Goal: Transaction & Acquisition: Purchase product/service

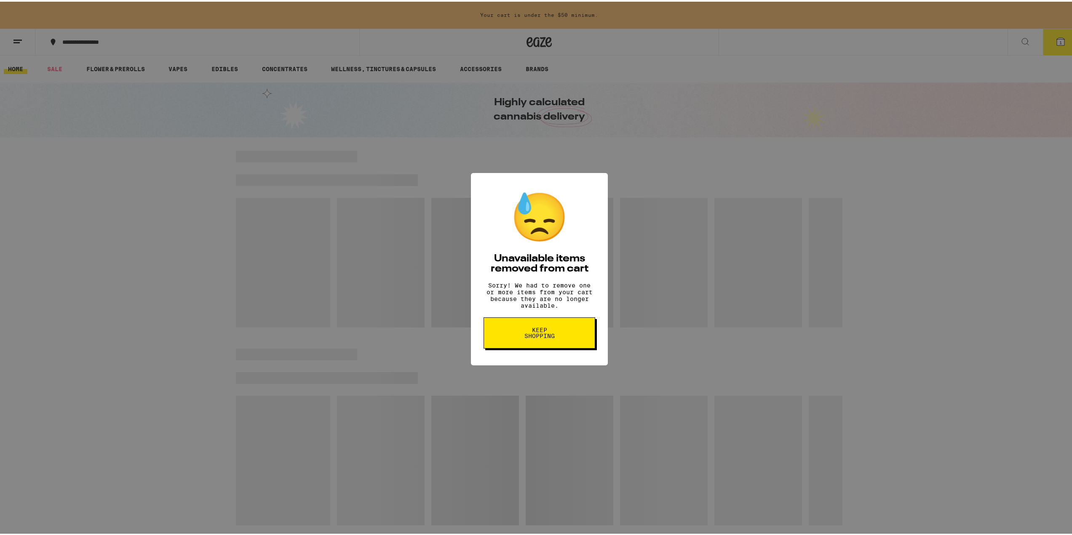
click at [553, 345] on button "Keep Shopping" at bounding box center [539, 331] width 112 height 31
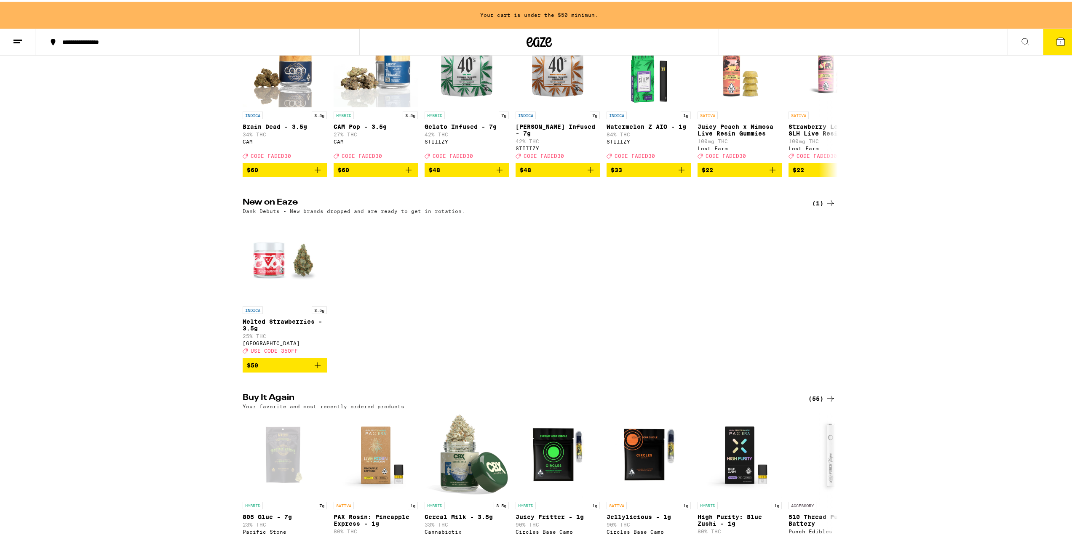
scroll to position [56, 0]
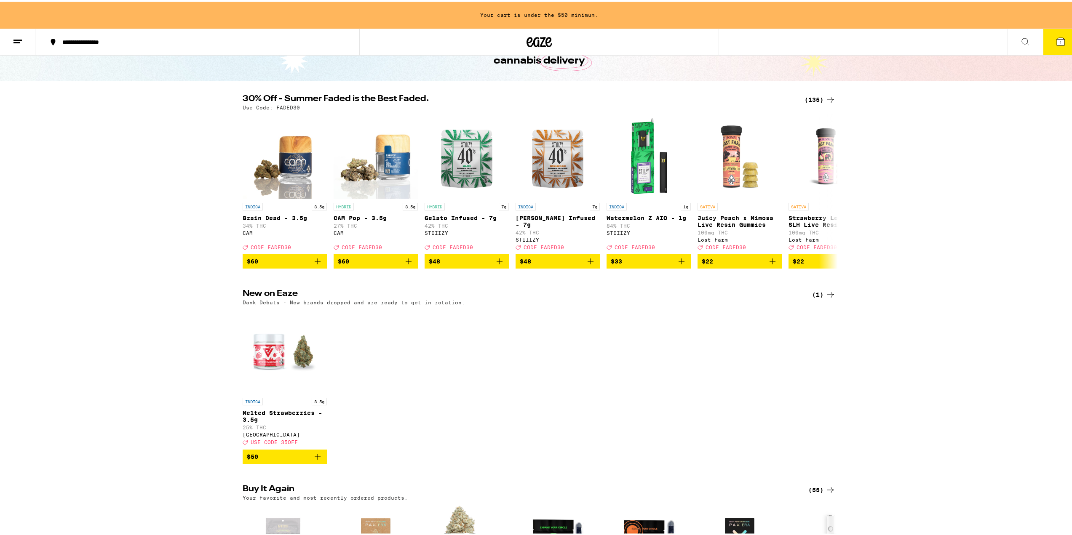
click at [804, 97] on div "(135)" at bounding box center [819, 98] width 31 height 10
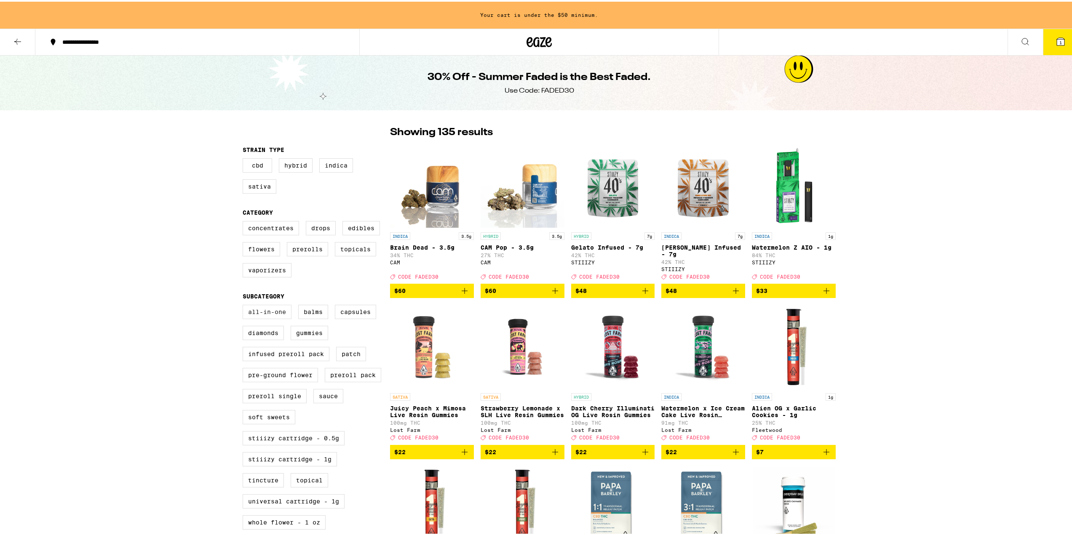
click at [256, 317] on label "All-In-One" at bounding box center [267, 310] width 49 height 14
click at [245, 305] on input "All-In-One" at bounding box center [244, 304] width 0 height 0
checkbox input "true"
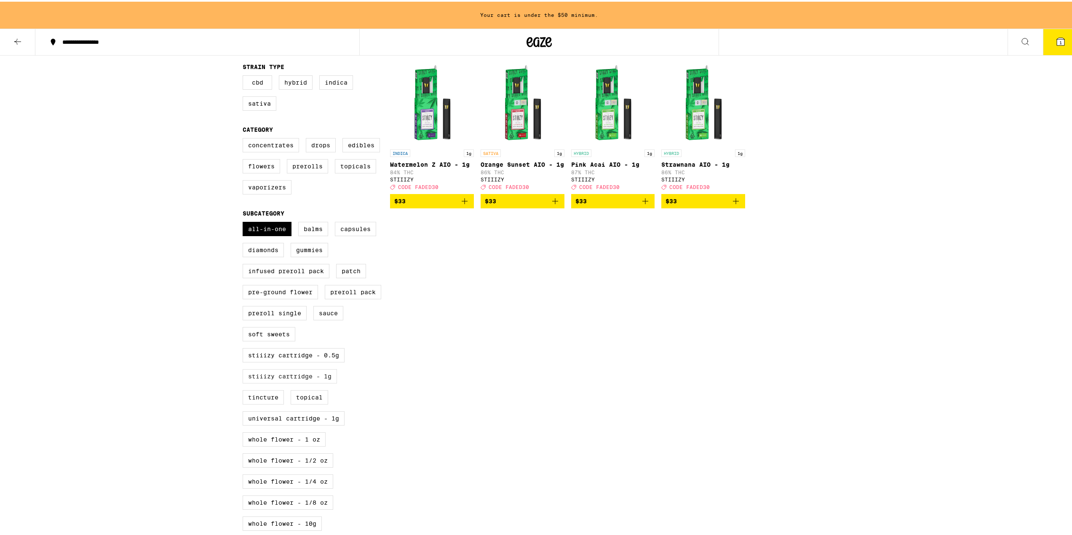
scroll to position [84, 0]
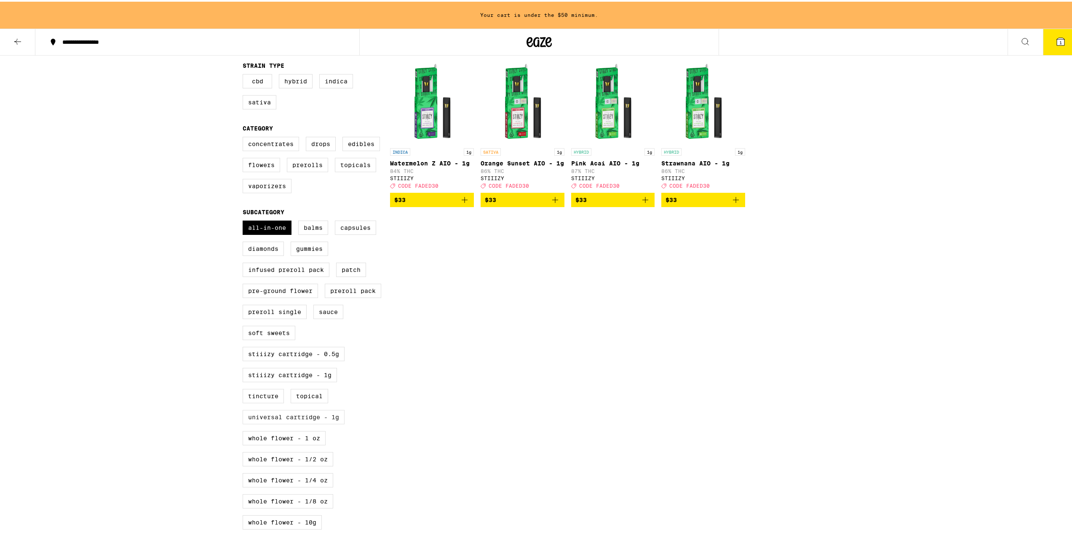
click at [294, 423] on label "Universal Cartridge - 1g" at bounding box center [294, 415] width 102 height 14
click at [245, 221] on input "Universal Cartridge - 1g" at bounding box center [244, 220] width 0 height 0
checkbox input "true"
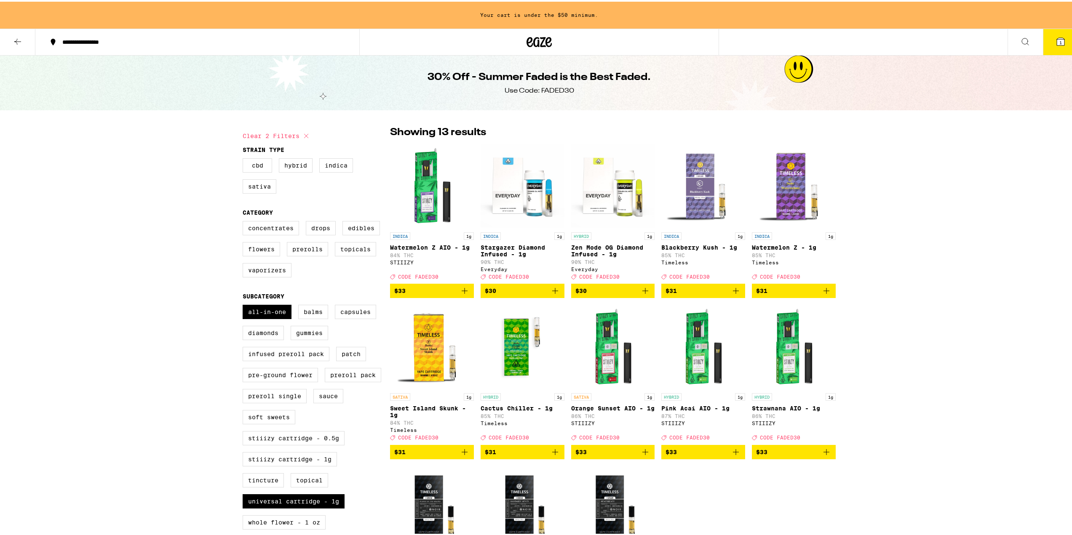
click at [541, 37] on icon at bounding box center [539, 40] width 13 height 10
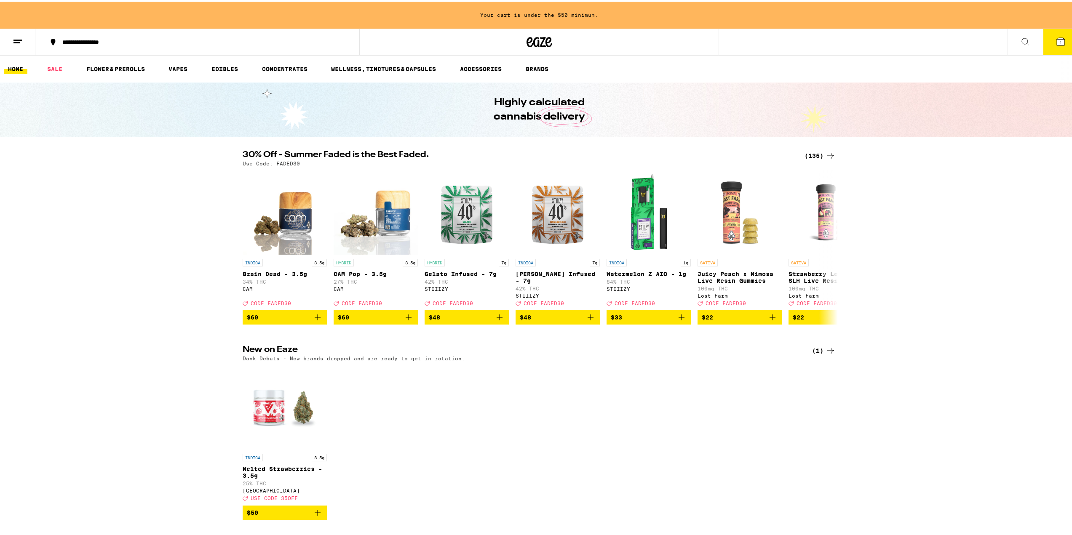
click at [270, 65] on link "CONCENTRATES" at bounding box center [285, 67] width 54 height 10
click at [182, 63] on link "VAPES" at bounding box center [177, 67] width 27 height 10
click at [189, 69] on link "VAPES" at bounding box center [177, 67] width 27 height 10
click at [177, 69] on link "VAPES" at bounding box center [177, 67] width 27 height 10
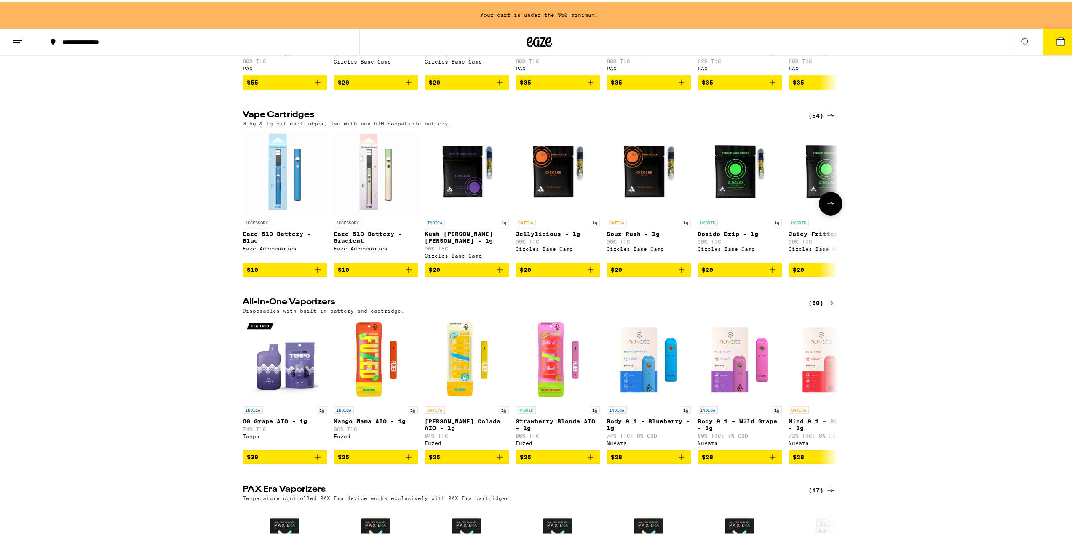
scroll to position [152, 0]
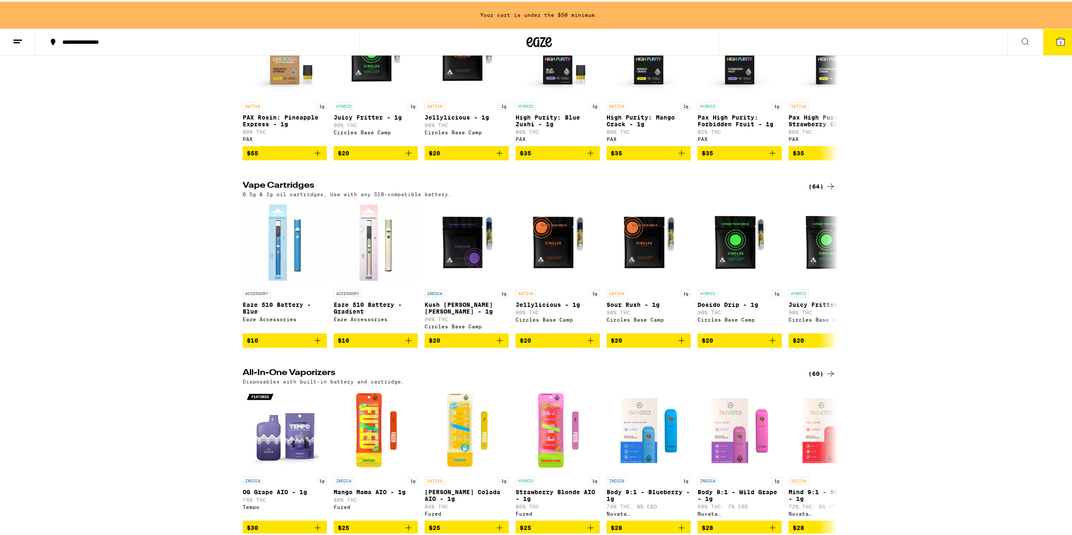
drag, startPoint x: 812, startPoint y: 185, endPoint x: 809, endPoint y: 197, distance: 13.1
click at [812, 186] on div "Buy It Again (40) Your favorite and most recently ordered products. SATIVA 1g P…" at bounding box center [539, 531] width 1078 height 1078
click at [809, 195] on div "0.5g & 1g oil cartridges, Use with any 510-compatible battery." at bounding box center [539, 192] width 593 height 5
click at [813, 190] on div "(64)" at bounding box center [821, 185] width 27 height 10
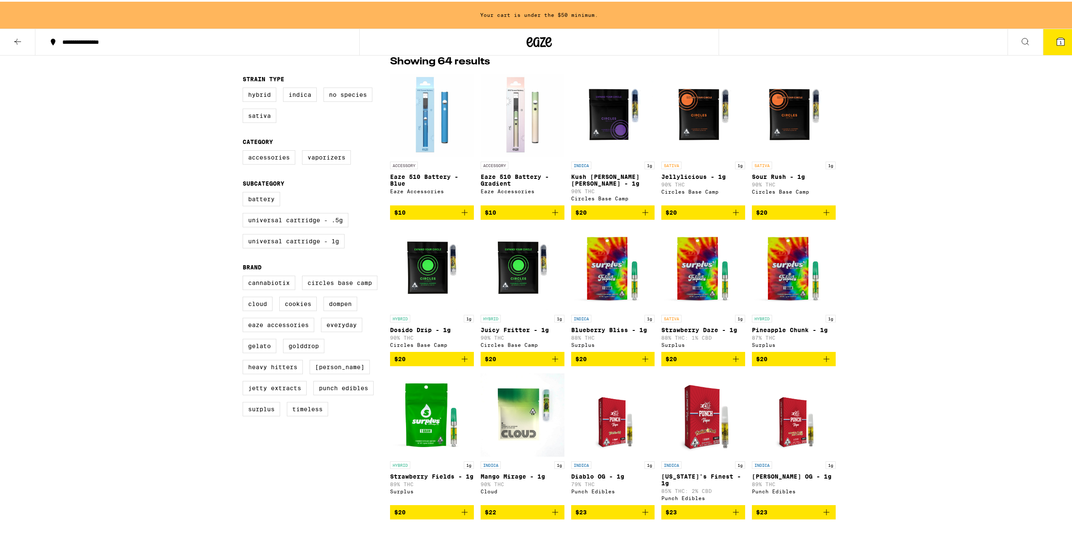
scroll to position [140, 0]
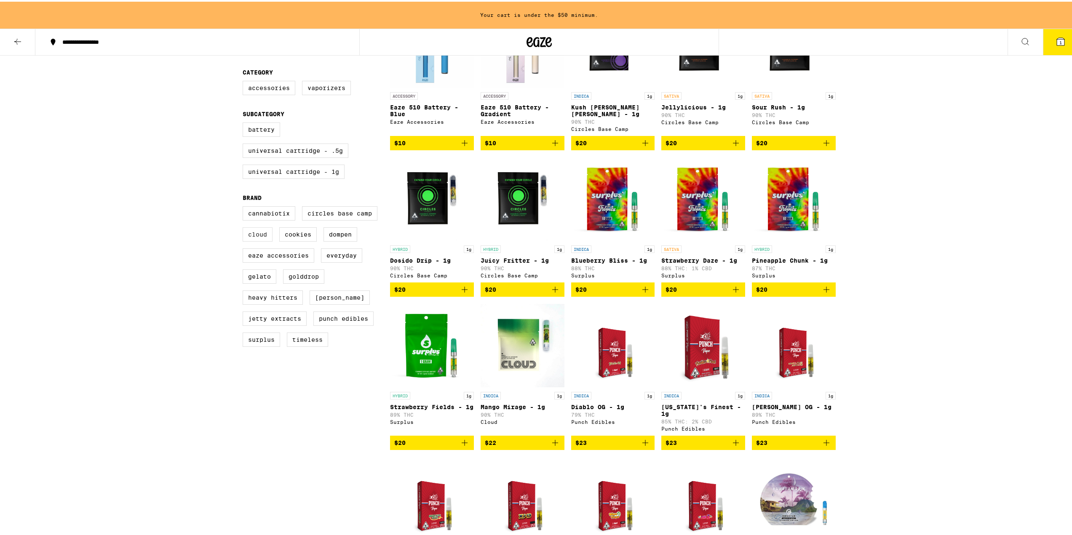
click at [254, 240] on label "Cloud" at bounding box center [258, 233] width 30 height 14
click at [245, 206] on input "Cloud" at bounding box center [244, 206] width 0 height 0
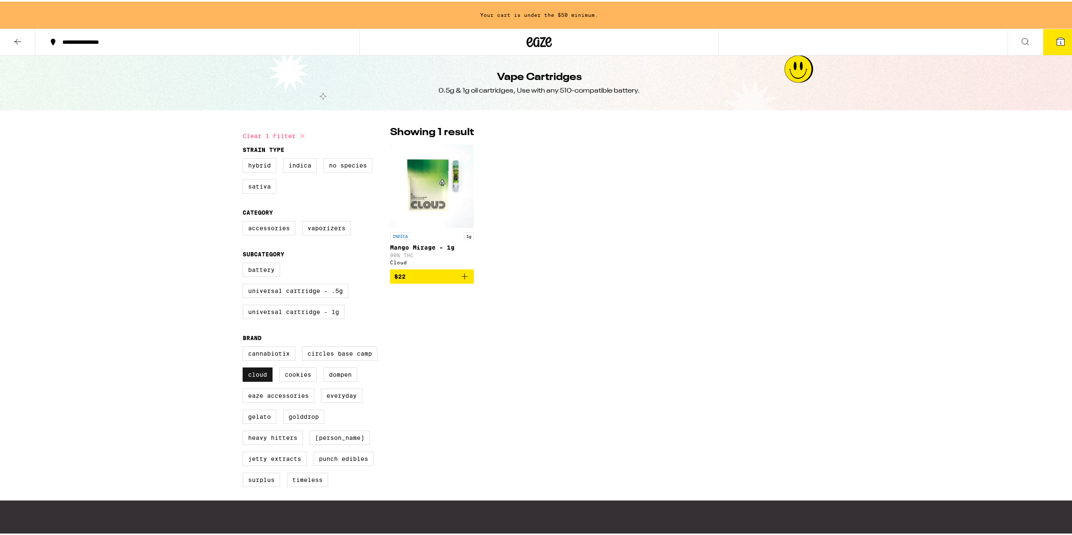
click at [262, 380] on label "Cloud" at bounding box center [258, 373] width 30 height 14
click at [245, 347] on input "Cloud" at bounding box center [244, 346] width 0 height 0
checkbox input "false"
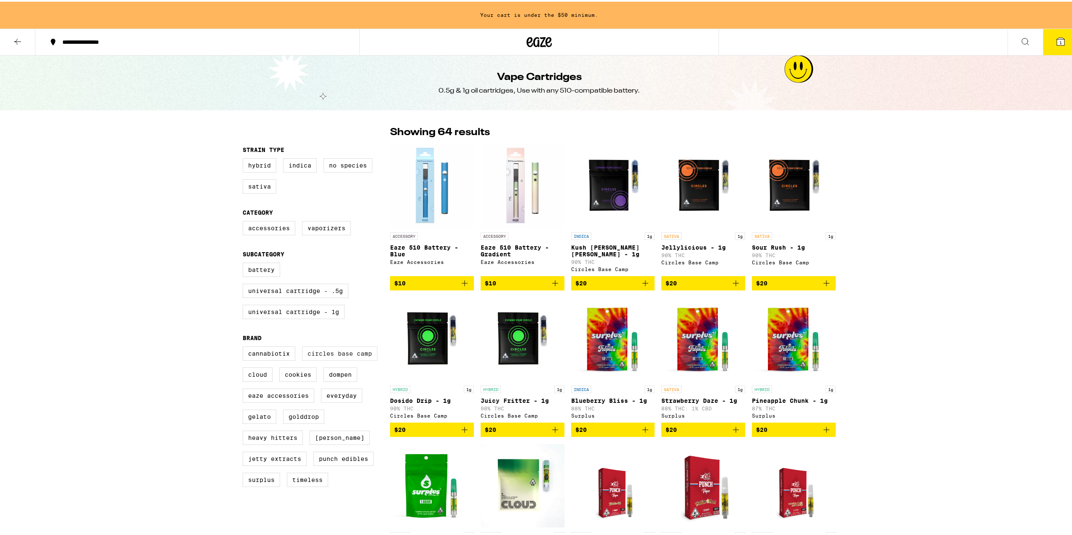
click at [339, 359] on label "Circles Base Camp" at bounding box center [339, 352] width 75 height 14
click at [245, 347] on input "Circles Base Camp" at bounding box center [244, 346] width 0 height 0
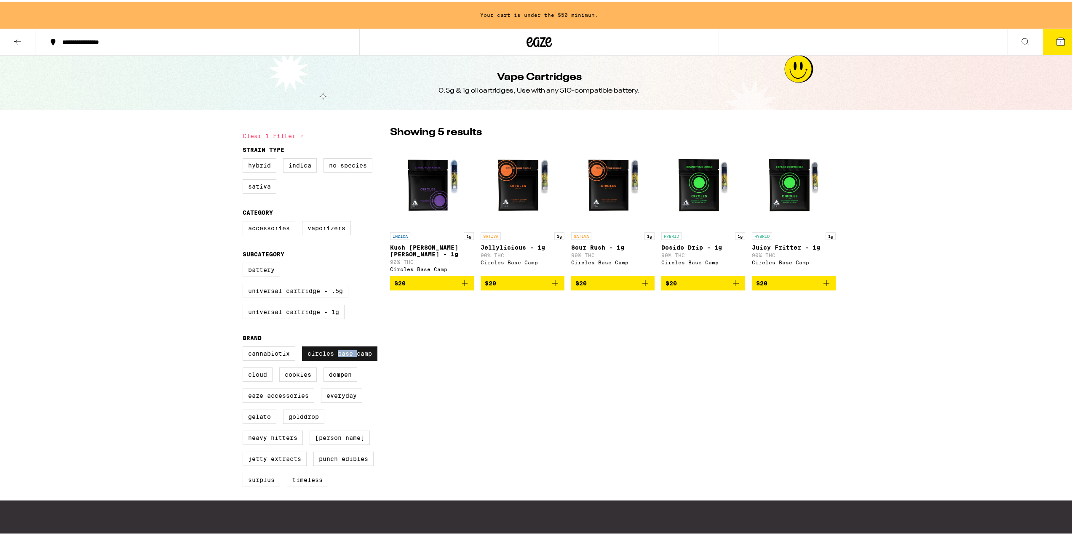
click at [339, 359] on label "Circles Base Camp" at bounding box center [339, 352] width 75 height 14
click at [245, 347] on input "Circles Base Camp" at bounding box center [244, 346] width 0 height 0
checkbox input "false"
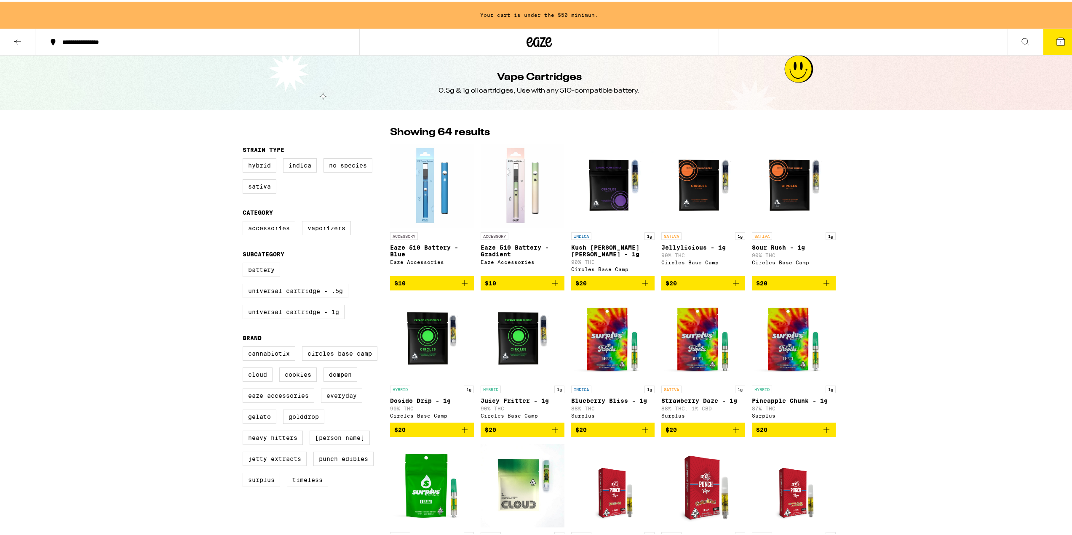
click at [322, 401] on label "Everyday" at bounding box center [341, 394] width 41 height 14
click at [245, 347] on input "Everyday" at bounding box center [244, 346] width 0 height 0
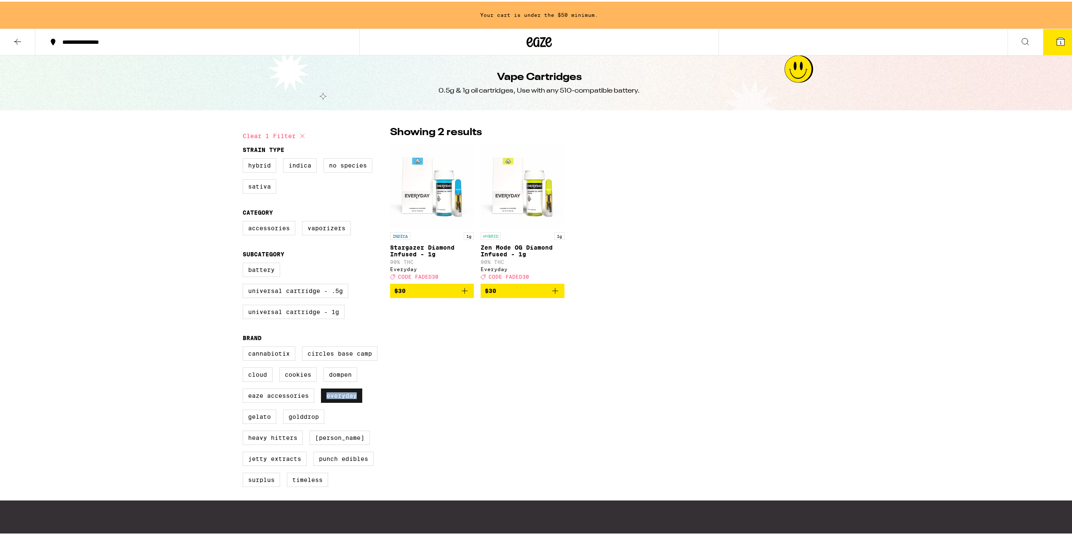
click at [322, 401] on label "Everyday" at bounding box center [341, 394] width 41 height 14
click at [245, 347] on input "Everyday" at bounding box center [244, 346] width 0 height 0
checkbox input "false"
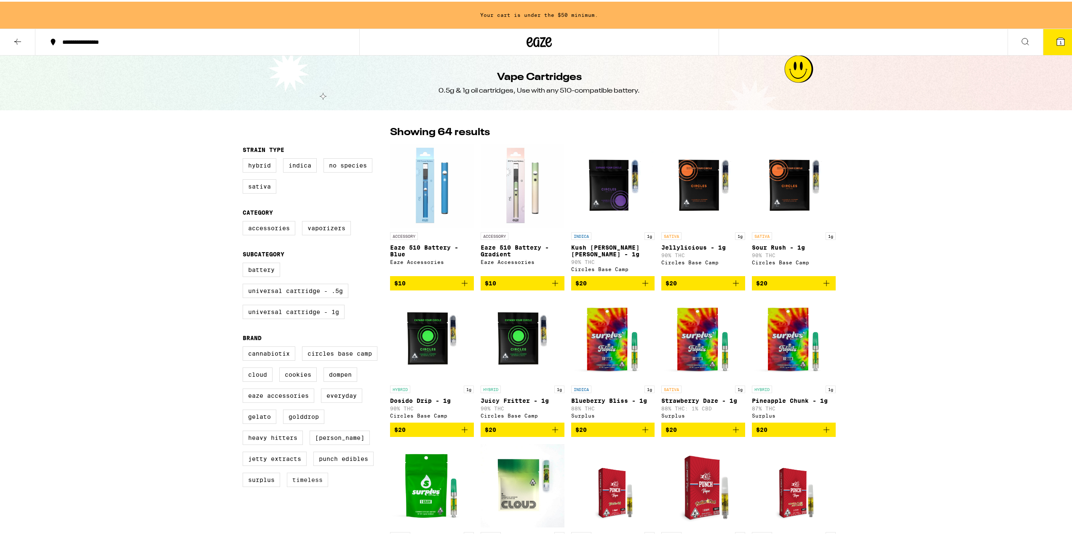
click at [310, 486] on label "Timeless" at bounding box center [307, 478] width 41 height 14
click at [245, 347] on input "Timeless" at bounding box center [244, 346] width 0 height 0
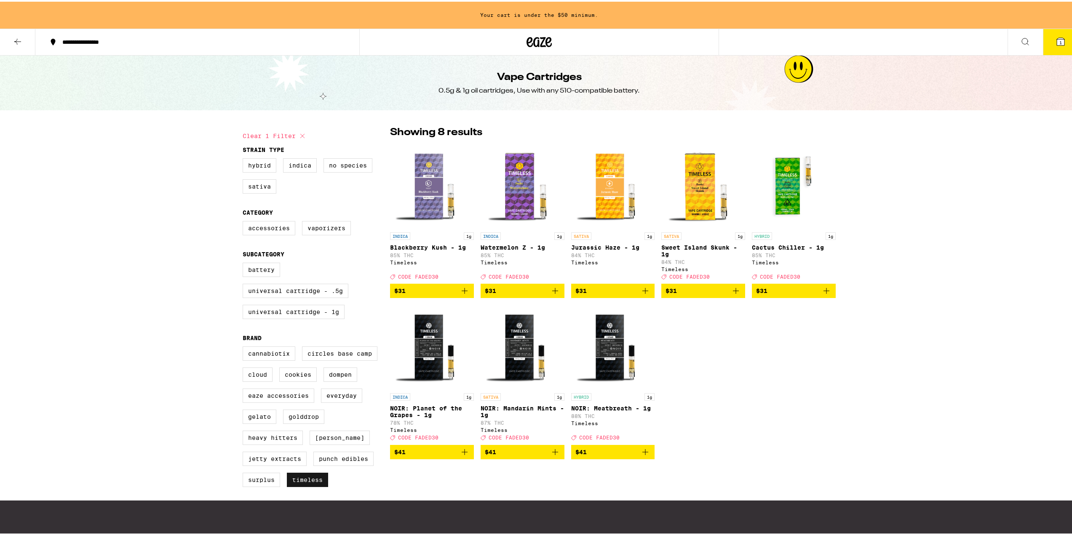
click at [310, 486] on label "Timeless" at bounding box center [307, 478] width 41 height 14
click at [245, 347] on input "Timeless" at bounding box center [244, 346] width 0 height 0
checkbox input "false"
